Goal: Task Accomplishment & Management: Complete application form

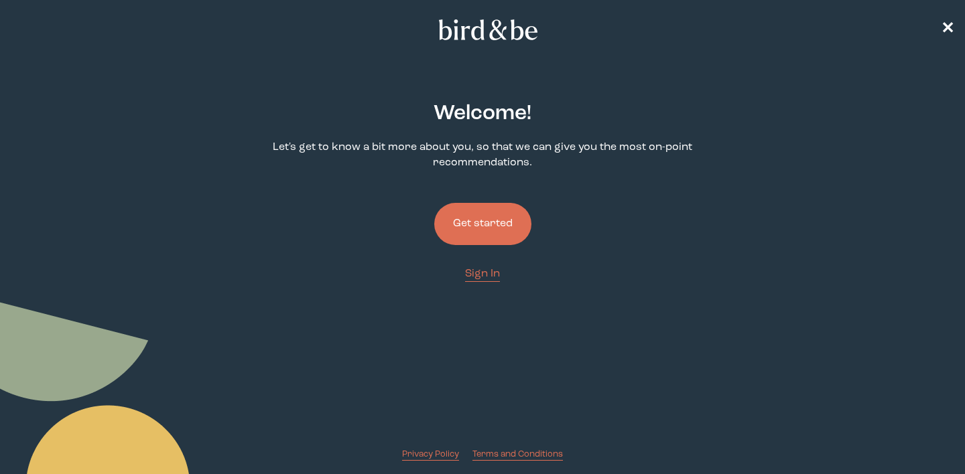
click at [489, 226] on button "Get started" at bounding box center [482, 224] width 97 height 42
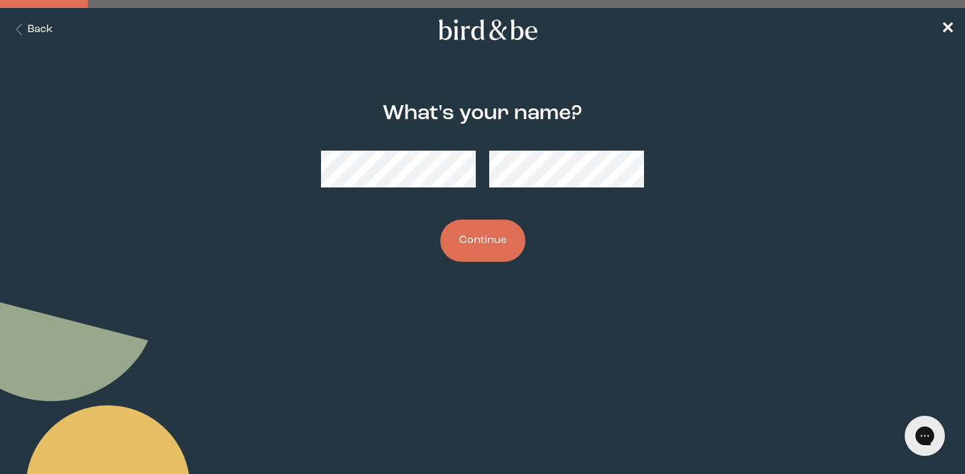
click at [482, 251] on button "Continue" at bounding box center [482, 241] width 85 height 42
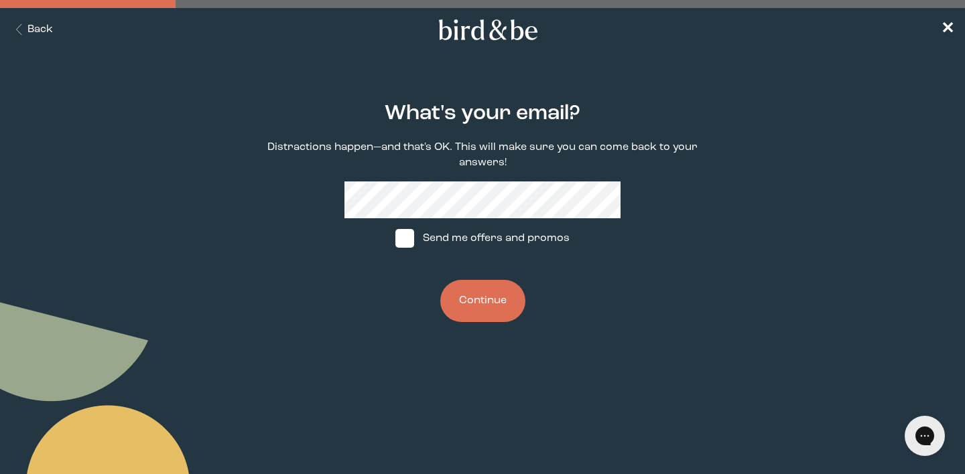
click at [465, 296] on button "Continue" at bounding box center [482, 301] width 85 height 42
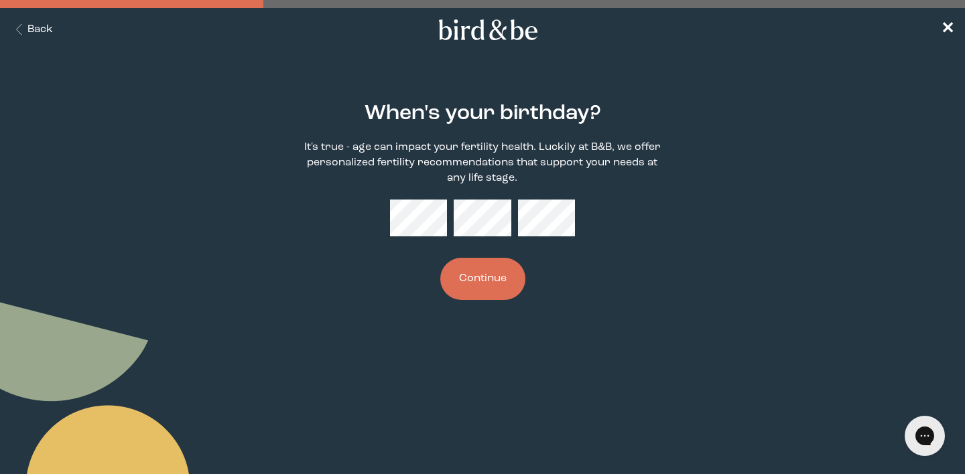
click at [485, 274] on button "Continue" at bounding box center [482, 279] width 85 height 42
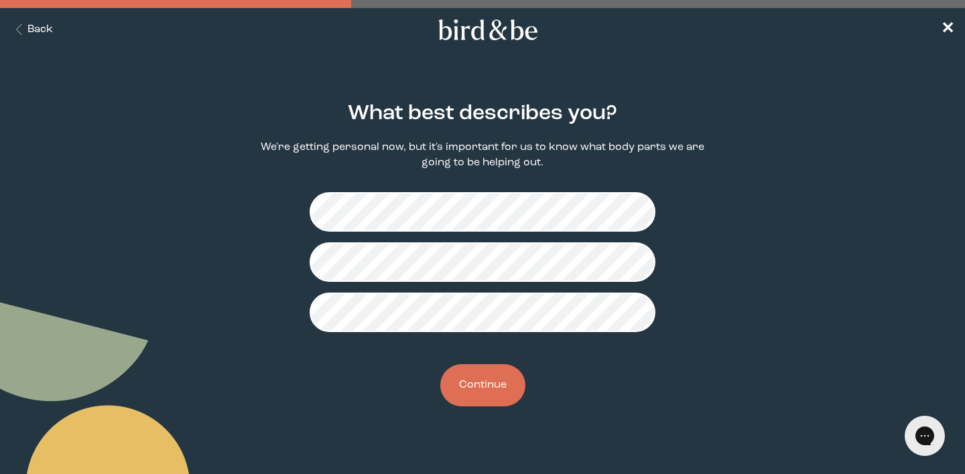
click at [494, 381] on button "Continue" at bounding box center [482, 385] width 85 height 42
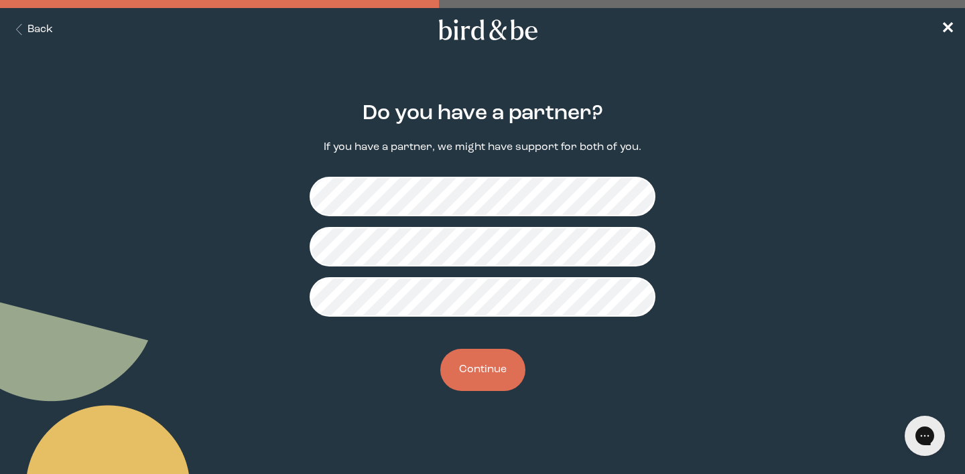
click at [481, 374] on button "Continue" at bounding box center [482, 370] width 85 height 42
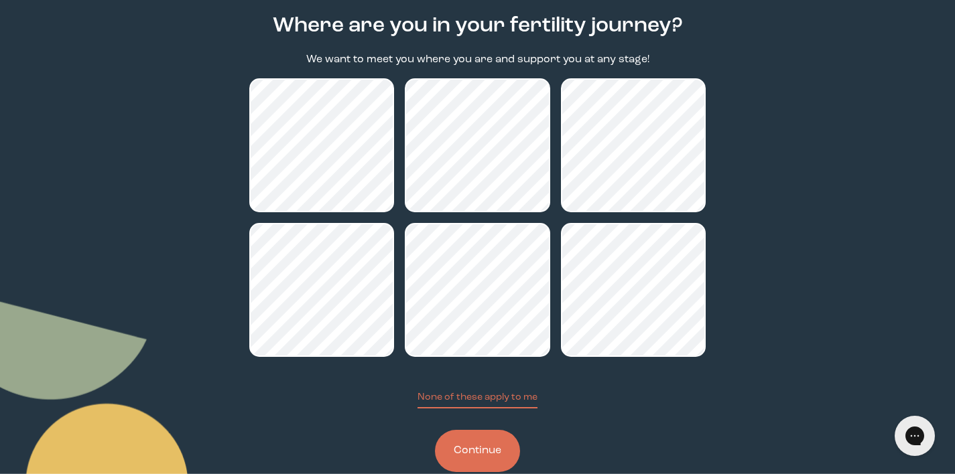
scroll to position [98, 0]
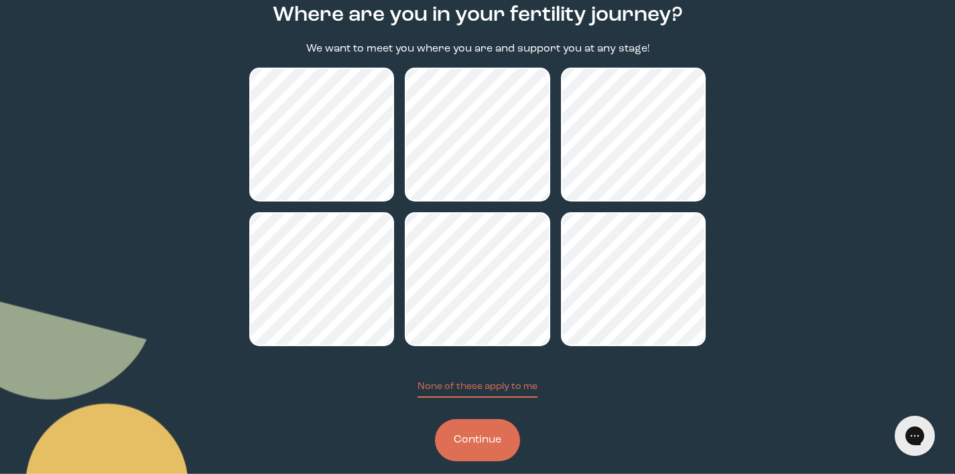
click at [489, 437] on button "Continue" at bounding box center [477, 440] width 85 height 42
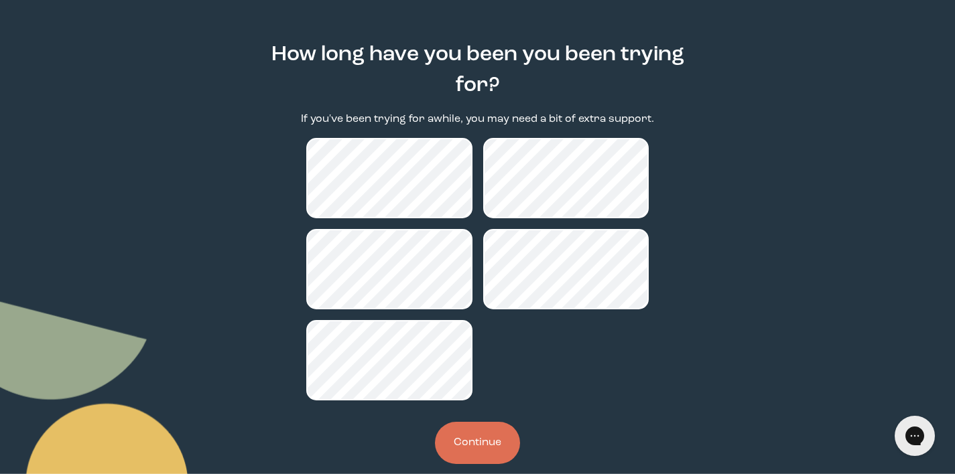
scroll to position [62, 0]
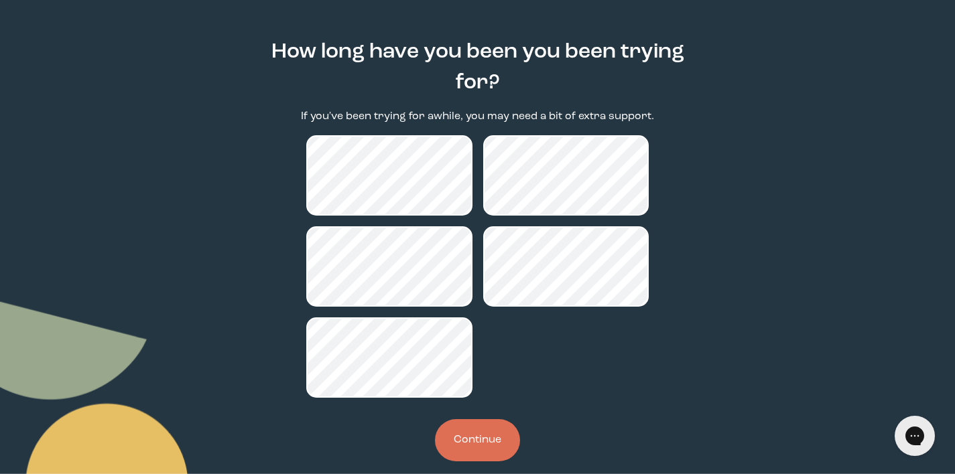
click at [474, 434] on button "Continue" at bounding box center [477, 440] width 85 height 42
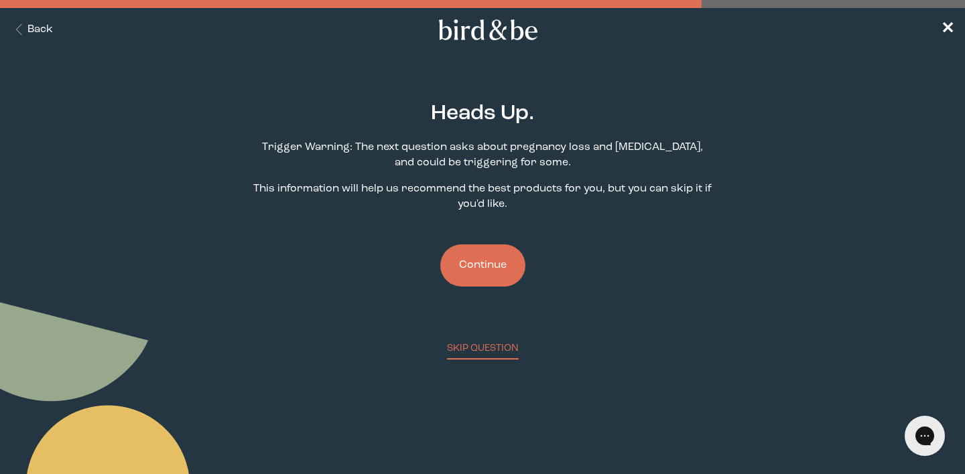
click at [486, 264] on button "Continue" at bounding box center [482, 266] width 85 height 42
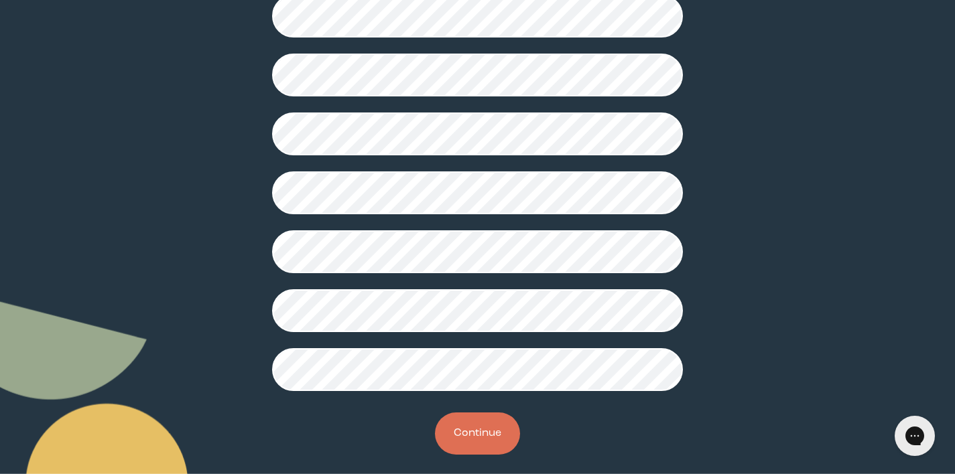
scroll to position [350, 0]
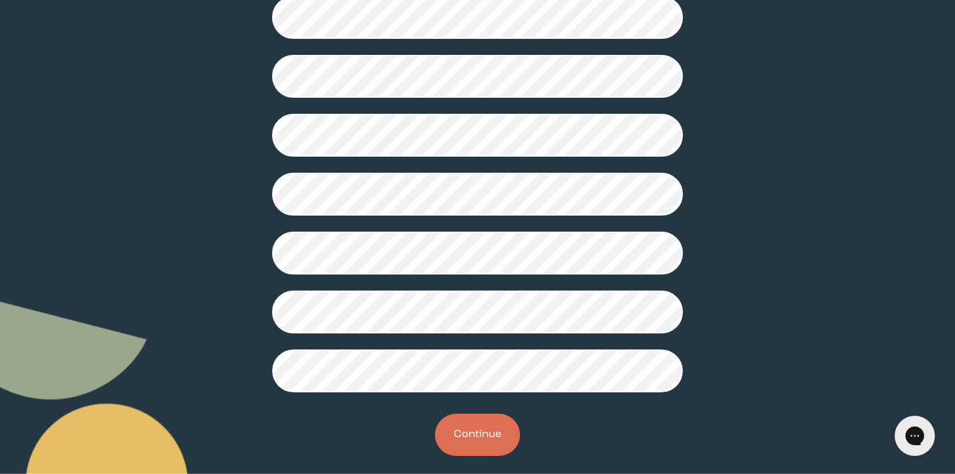
click at [480, 434] on button "Continue" at bounding box center [477, 435] width 85 height 42
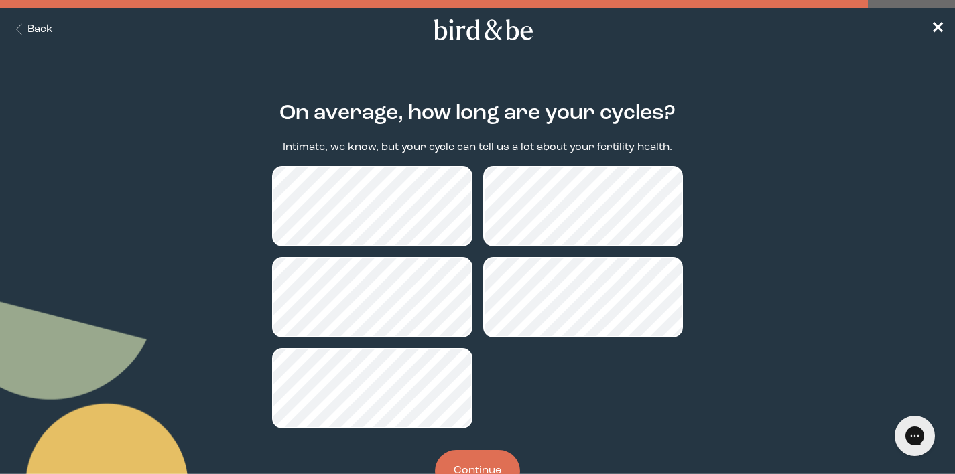
click at [484, 456] on button "Continue" at bounding box center [477, 471] width 85 height 42
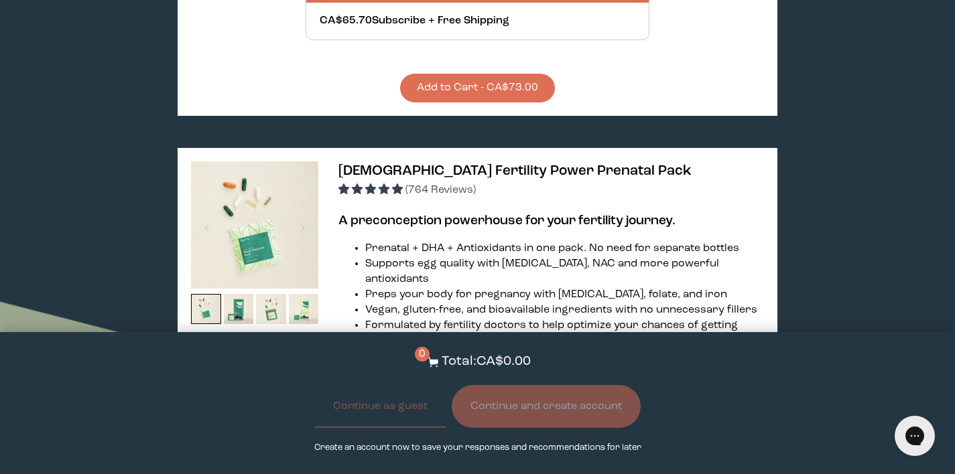
scroll to position [3286, 0]
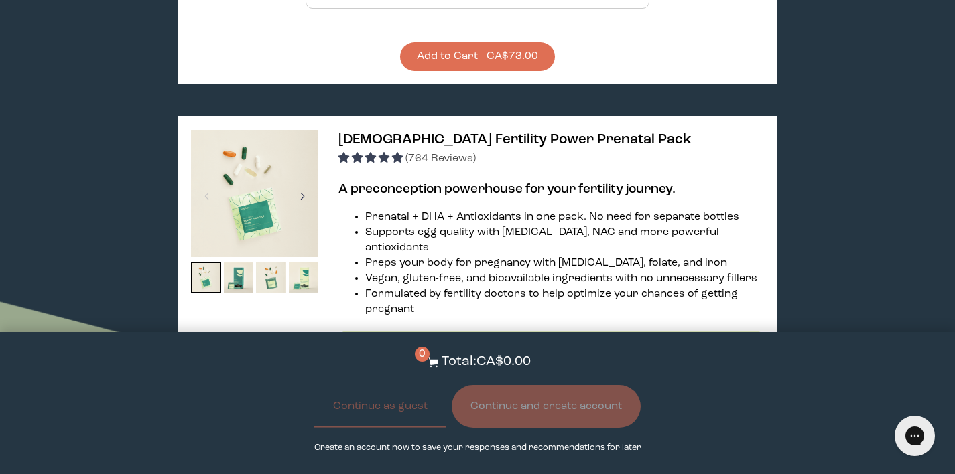
click at [302, 182] on div at bounding box center [302, 196] width 18 height 29
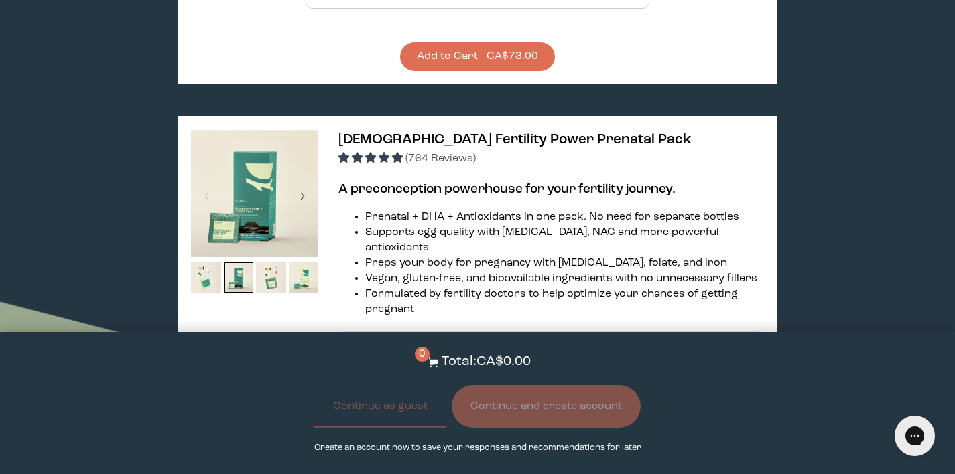
click at [302, 182] on div at bounding box center [302, 196] width 18 height 29
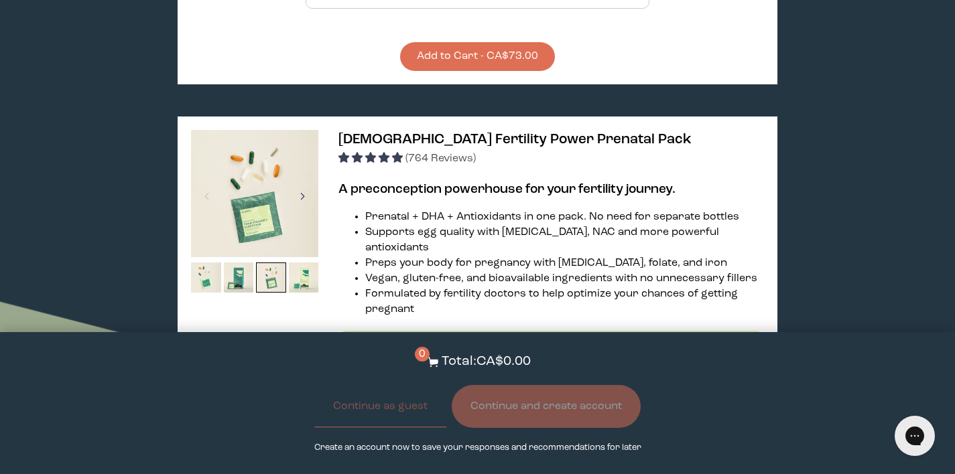
click at [302, 182] on div at bounding box center [302, 196] width 18 height 29
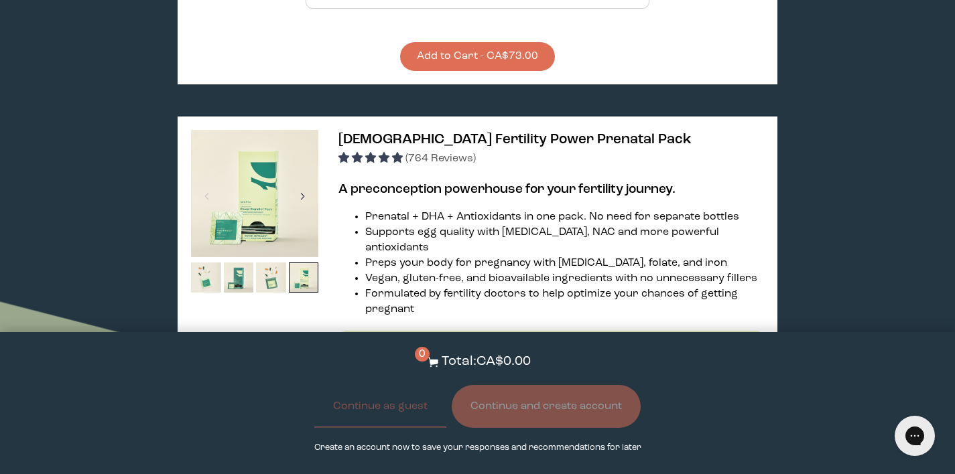
click at [302, 182] on div at bounding box center [302, 196] width 18 height 29
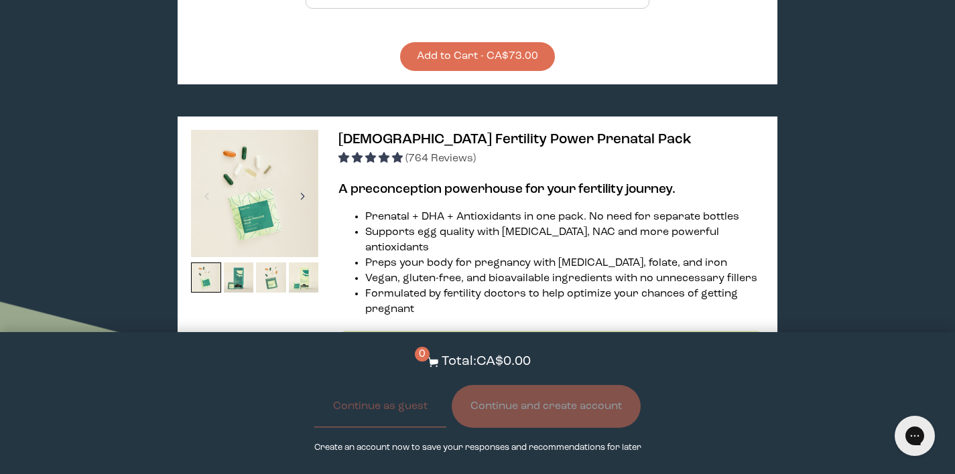
click at [302, 182] on div at bounding box center [302, 196] width 18 height 29
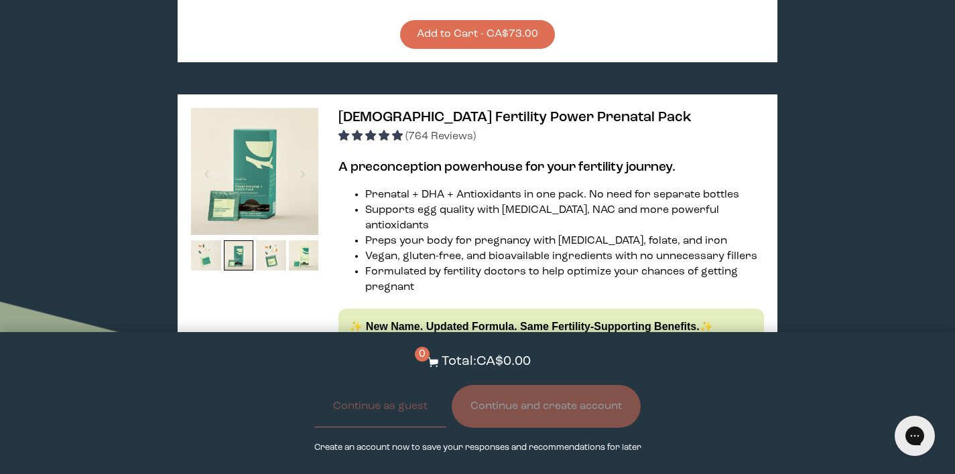
scroll to position [3317, 0]
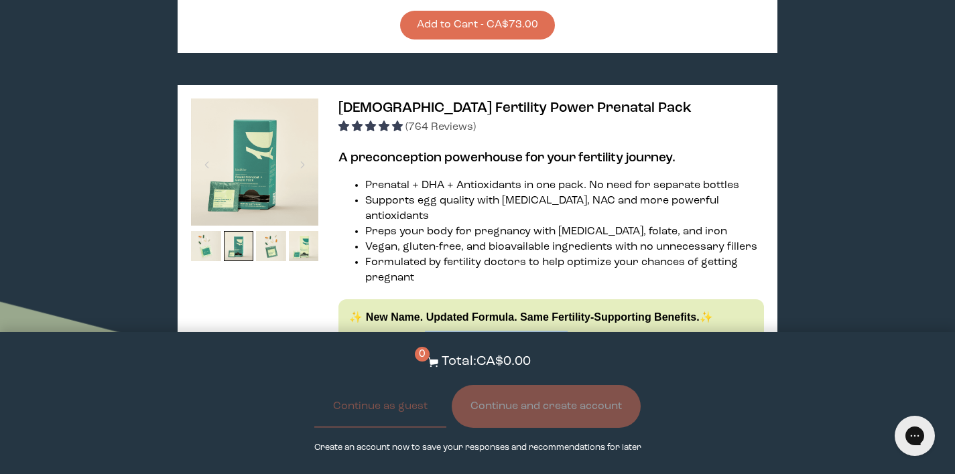
click at [640, 194] on li "Supports egg quality with [MEDICAL_DATA], NAC and more powerful antioxidants" at bounding box center [564, 209] width 398 height 31
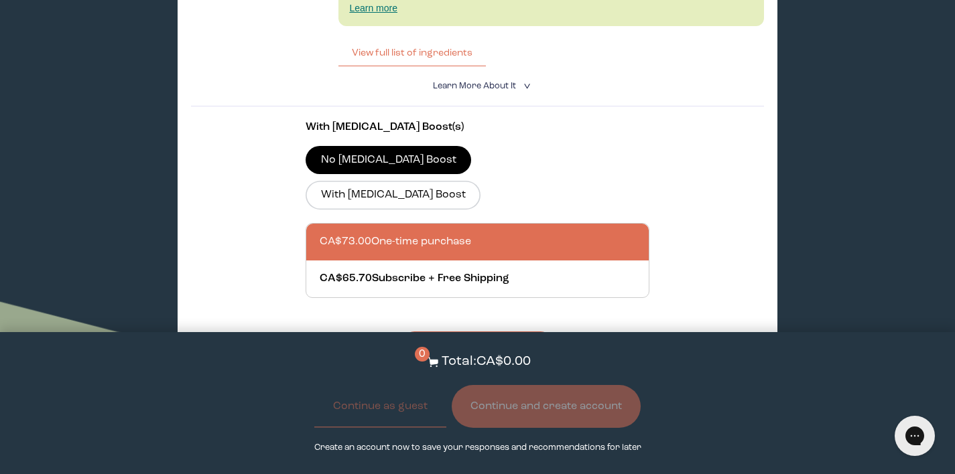
scroll to position [3588, 0]
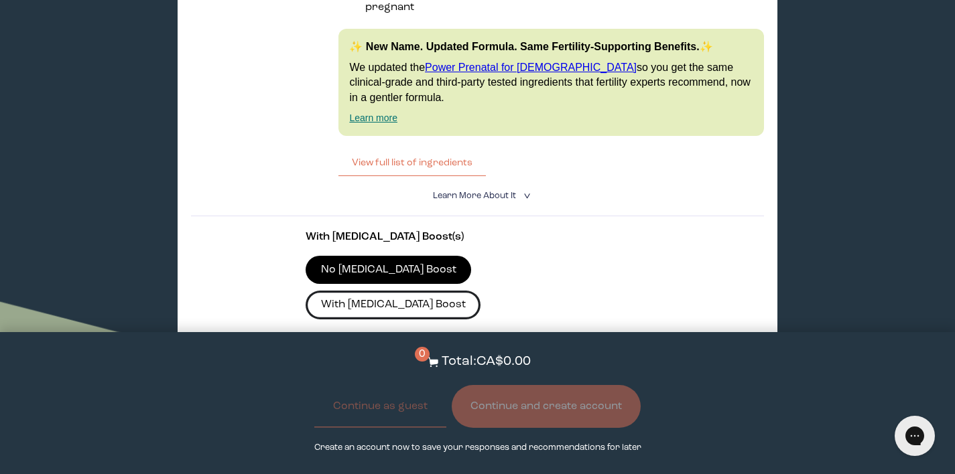
click at [461, 291] on label "With [MEDICAL_DATA] Boost" at bounding box center [392, 305] width 175 height 28
click at [0, 0] on input "With [MEDICAL_DATA] Boost" at bounding box center [0, 0] width 0 height 0
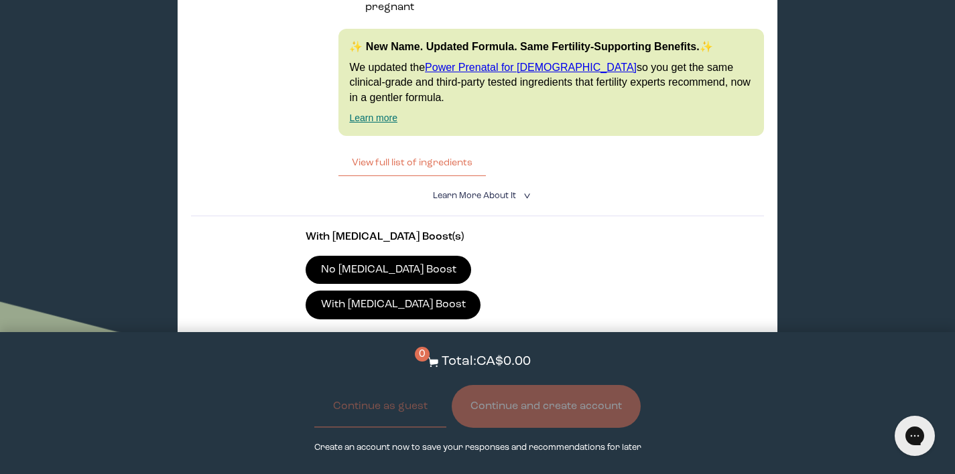
click at [376, 256] on label "No [MEDICAL_DATA] Boost" at bounding box center [387, 270] width 165 height 28
click at [0, 0] on input "No [MEDICAL_DATA] Boost" at bounding box center [0, 0] width 0 height 0
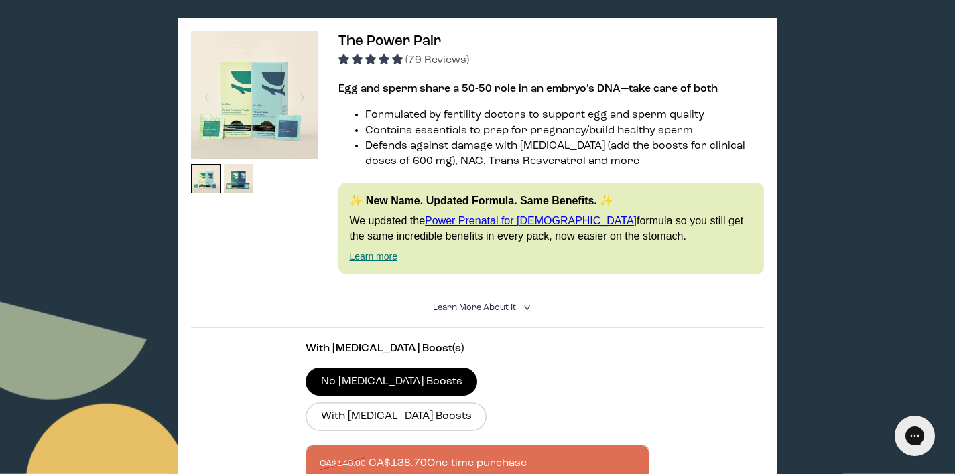
scroll to position [209, 0]
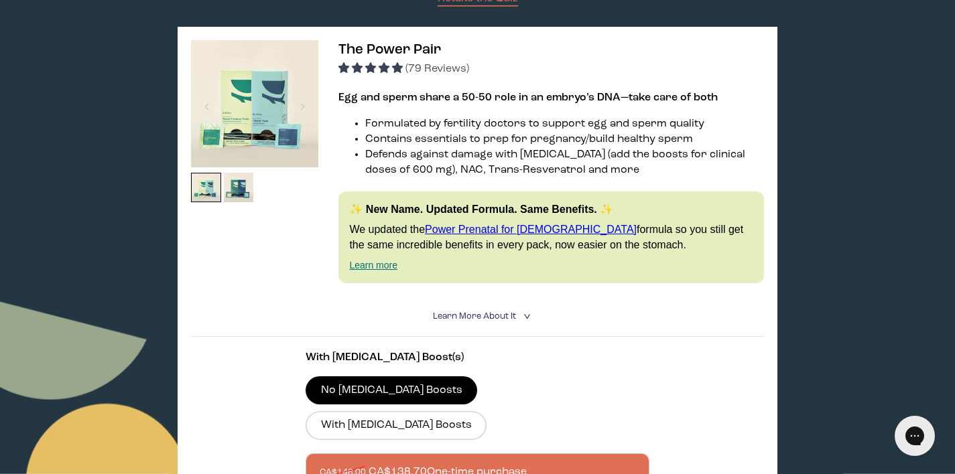
click at [376, 48] on span "The Power Pair" at bounding box center [389, 50] width 102 height 14
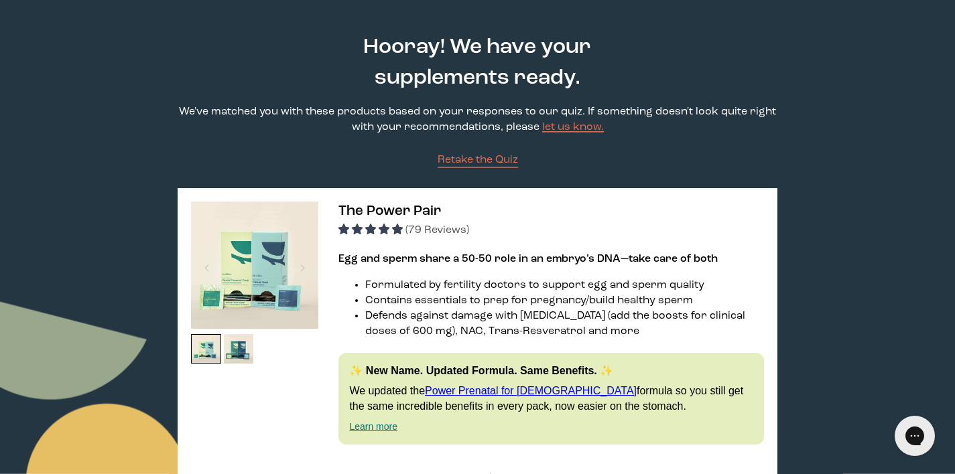
scroll to position [39, 0]
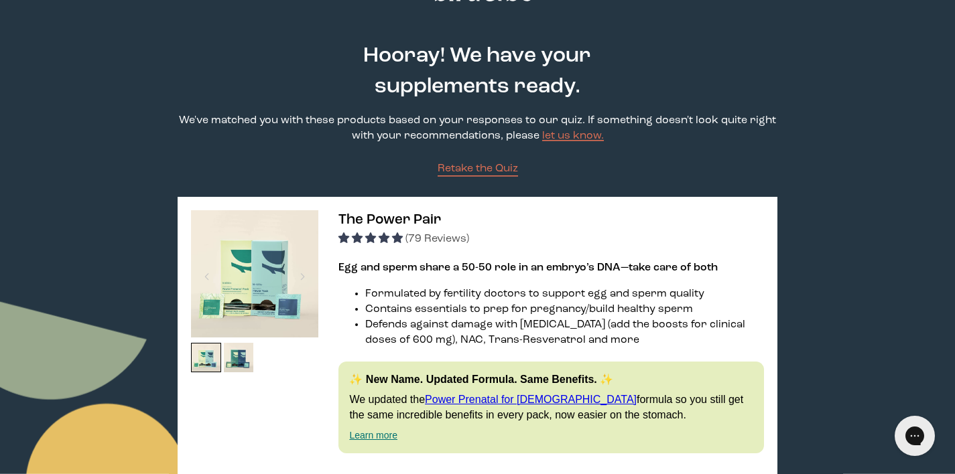
click at [421, 220] on span "The Power Pair" at bounding box center [389, 220] width 102 height 14
copy span "The Power Pair"
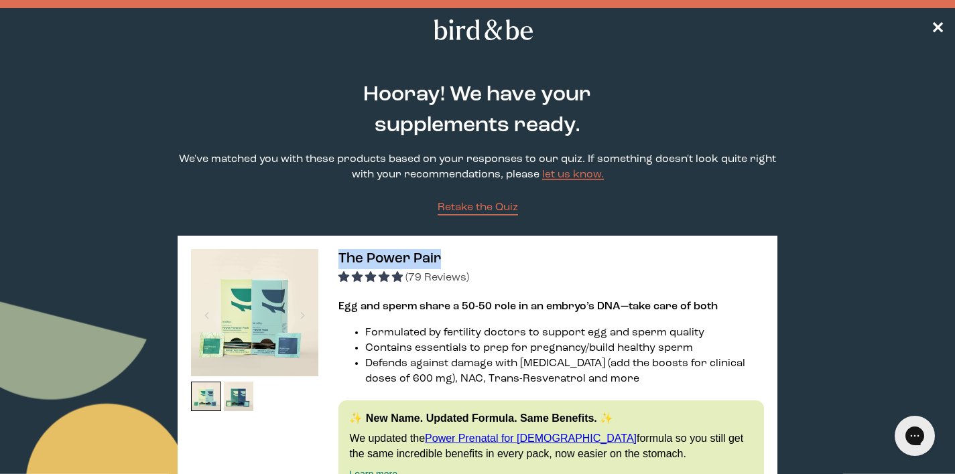
click at [500, 31] on icon at bounding box center [483, 29] width 105 height 21
